Goal: Transaction & Acquisition: Purchase product/service

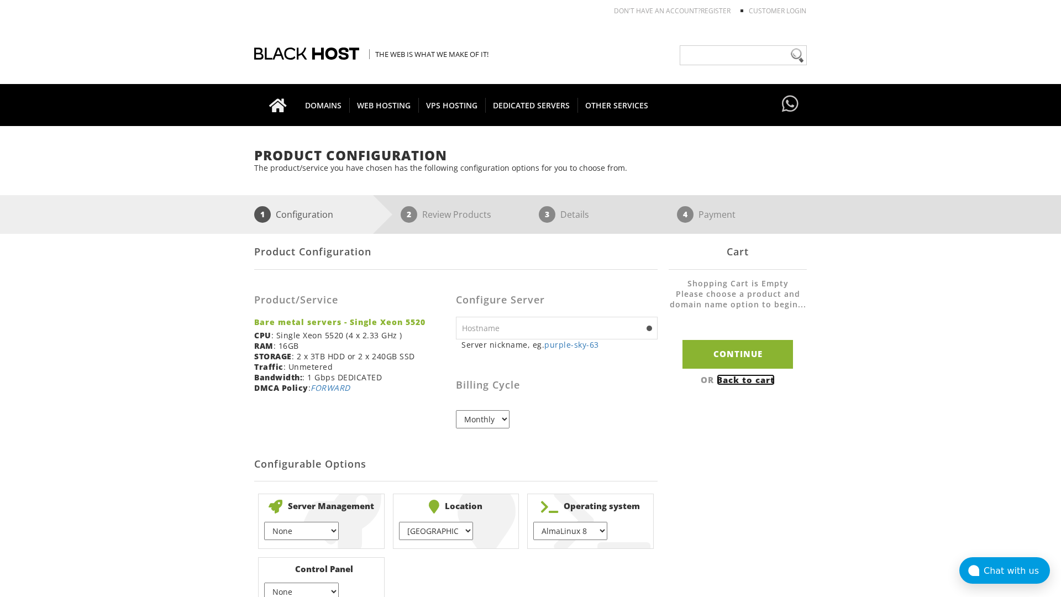
click at [747, 379] on link "Back to cart" at bounding box center [746, 379] width 58 height 11
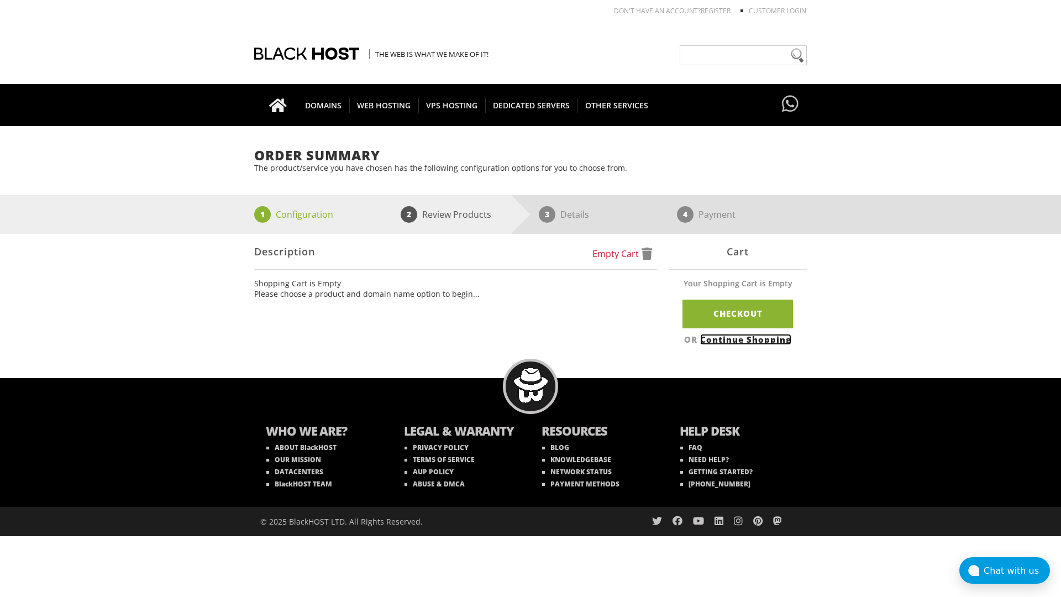
click at [747, 339] on link "Continue Shopping" at bounding box center [745, 339] width 91 height 11
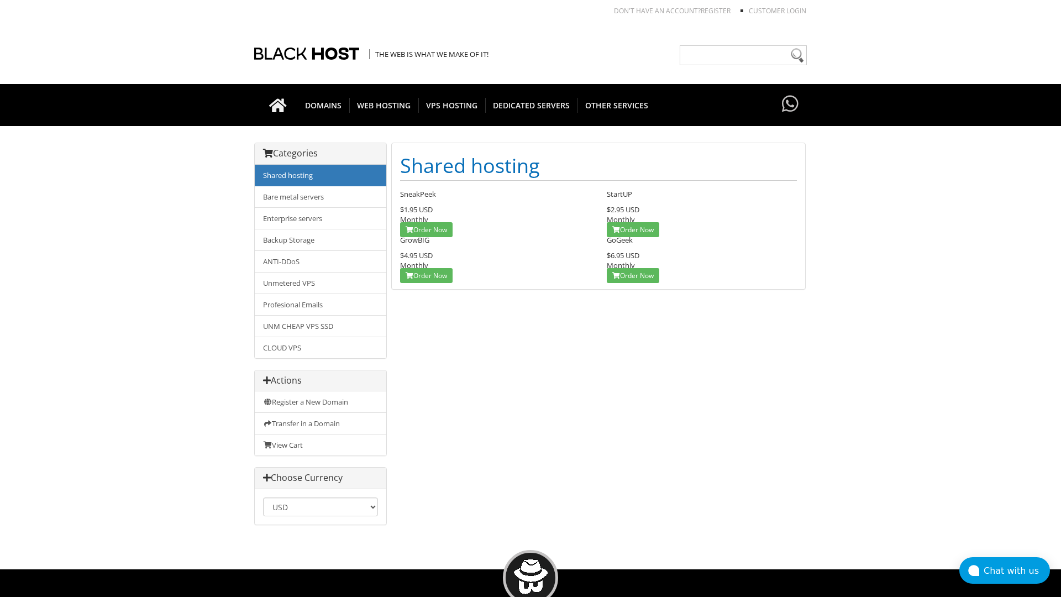
click at [321, 175] on link "Shared hosting" at bounding box center [321, 176] width 132 height 22
